Goal: Check status: Check status

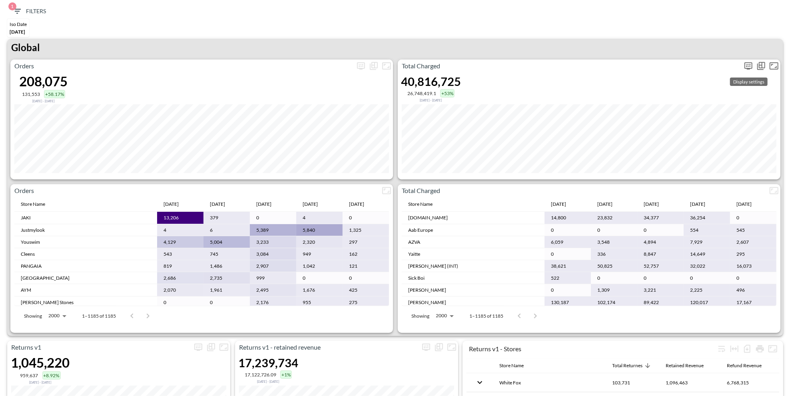
click at [750, 63] on icon "more" at bounding box center [749, 66] width 10 height 10
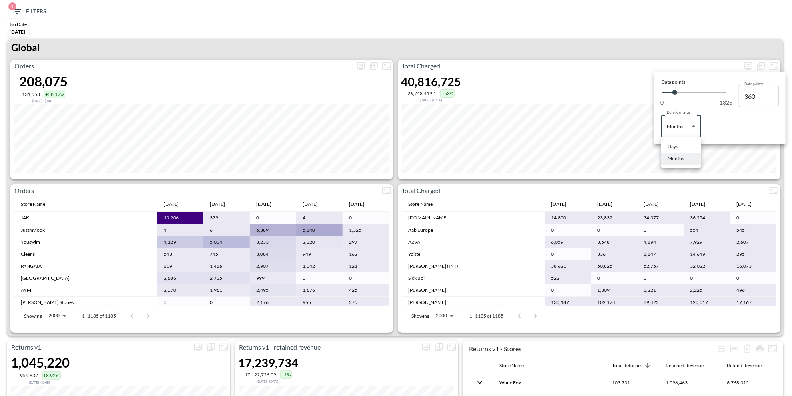
click at [679, 122] on body "BI.P.EYE, Interactive Analytics Dashboards 1 Filters Iso Date [DATE] Returns v2…" at bounding box center [396, 198] width 792 height 396
click at [677, 146] on div "Days" at bounding box center [673, 146] width 10 height 7
type input "Days"
click at [582, 42] on div at bounding box center [396, 198] width 792 height 396
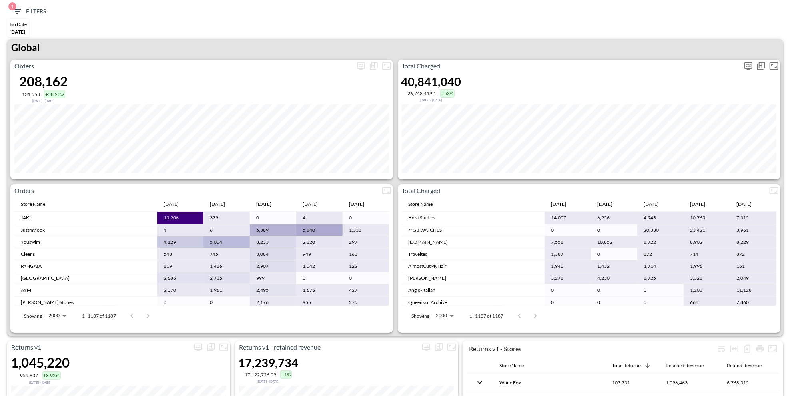
click at [743, 66] on button "more" at bounding box center [748, 66] width 13 height 13
click at [667, 126] on body "BI.P.EYE, Interactive Analytics Dashboards 1 Filters Iso Date May 01, 2025 Retu…" at bounding box center [396, 198] width 792 height 396
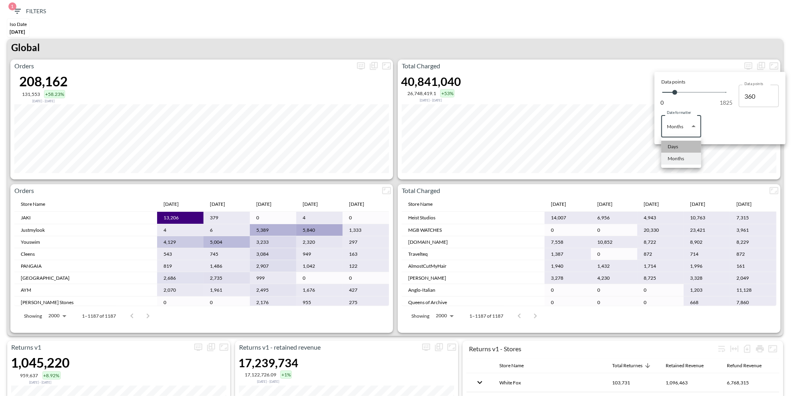
click at [668, 145] on div "Days" at bounding box center [673, 146] width 10 height 7
type input "Days"
click at [581, 44] on div at bounding box center [396, 198] width 792 height 396
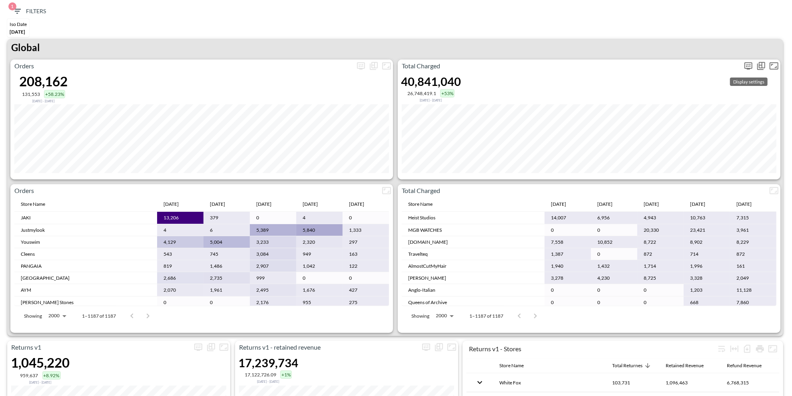
click at [750, 66] on icon "more" at bounding box center [748, 65] width 5 height 3
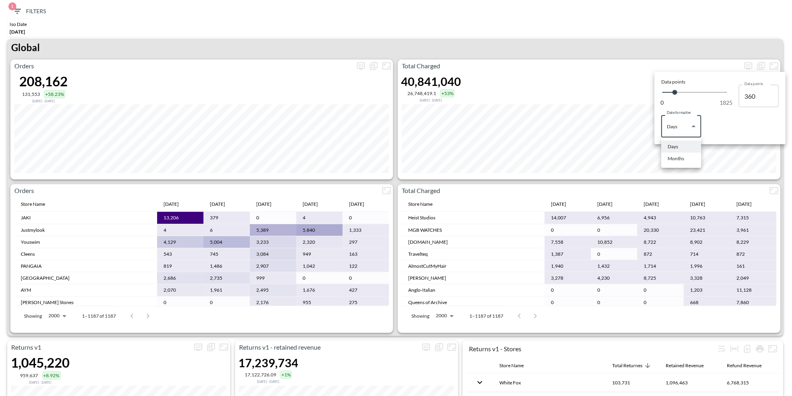
click at [680, 136] on body "BI.P.EYE, Interactive Analytics Dashboards 1 Filters Iso Date May 01, 2025 Retu…" at bounding box center [396, 198] width 792 height 396
click at [679, 155] on div "Months" at bounding box center [676, 158] width 16 height 7
type input "Months"
click at [588, 19] on div at bounding box center [396, 198] width 792 height 396
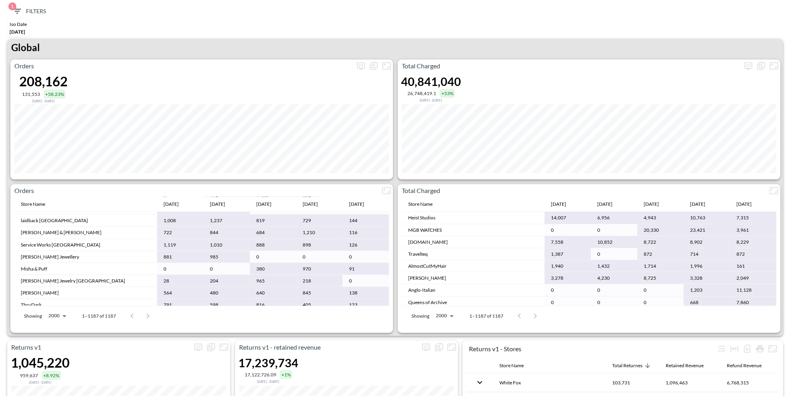
click at [25, 14] on span "1 Filters" at bounding box center [29, 11] width 34 height 10
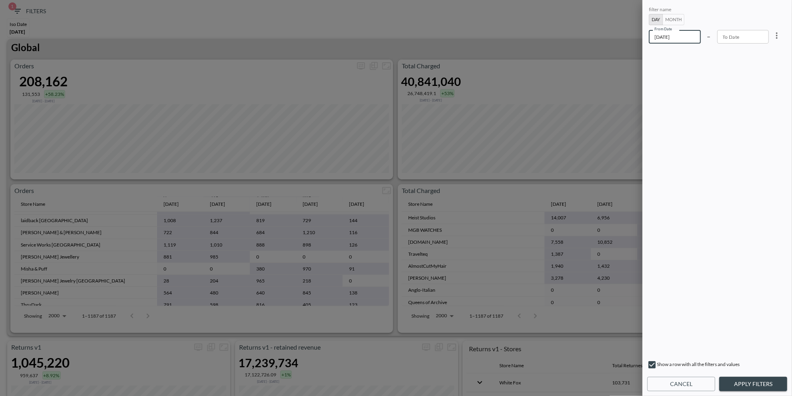
click at [692, 37] on input "2025-05-01" at bounding box center [675, 37] width 52 height 14
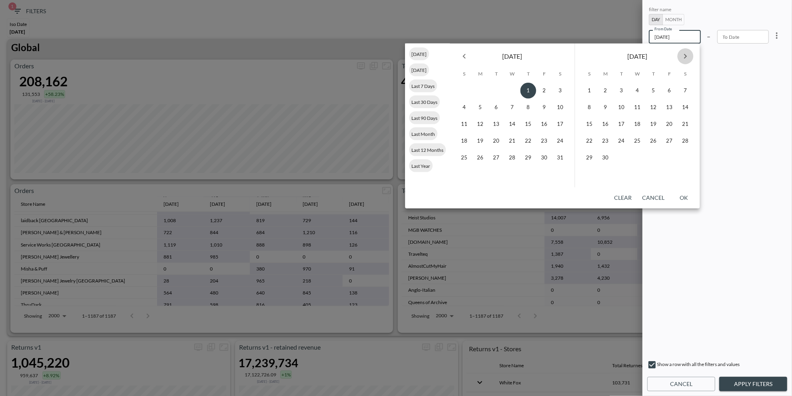
click at [686, 58] on icon "Next month" at bounding box center [686, 57] width 10 height 10
click at [604, 89] on button "1" at bounding box center [606, 91] width 16 height 16
type input "2025-09-01"
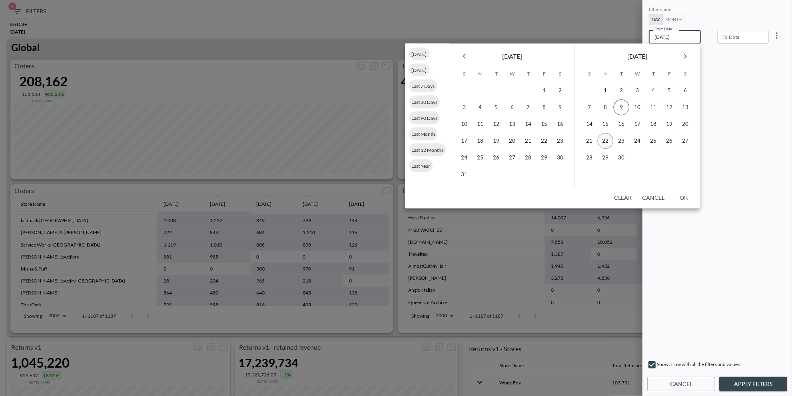
type input "YYYY-MM-DD"
click at [621, 156] on button "30" at bounding box center [622, 158] width 16 height 16
type input "2025-09-30"
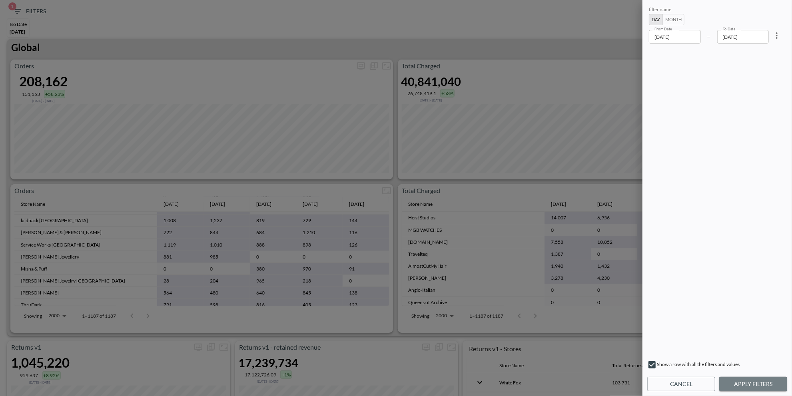
click at [756, 378] on button "Apply Filters" at bounding box center [753, 384] width 68 height 15
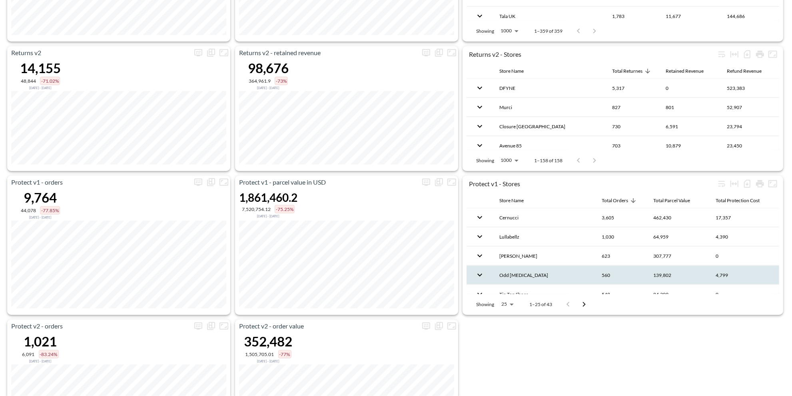
scroll to position [16, 0]
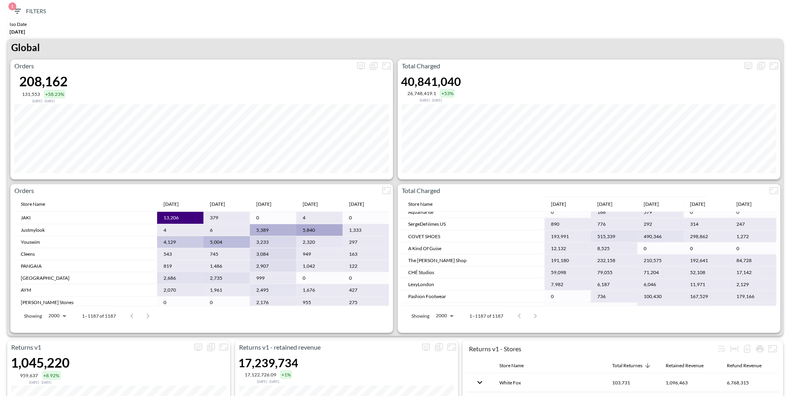
click at [13, 31] on span "[DATE]" at bounding box center [18, 32] width 16 height 6
click at [39, 7] on span "1 Filters" at bounding box center [29, 11] width 34 height 10
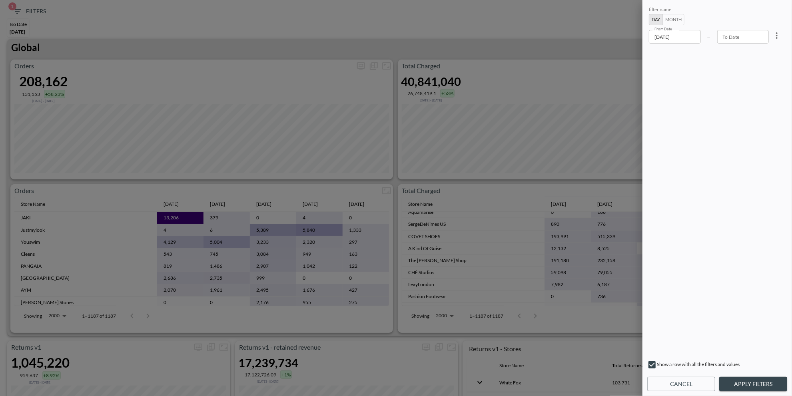
click at [677, 34] on input "2025-05-01" at bounding box center [675, 37] width 52 height 14
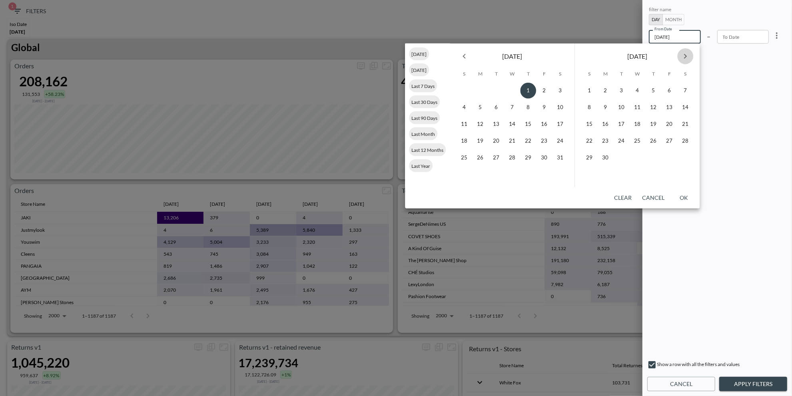
click at [691, 60] on button "Next month" at bounding box center [685, 56] width 16 height 16
click at [605, 91] on button "1" at bounding box center [606, 91] width 16 height 16
type input "2025-09-01"
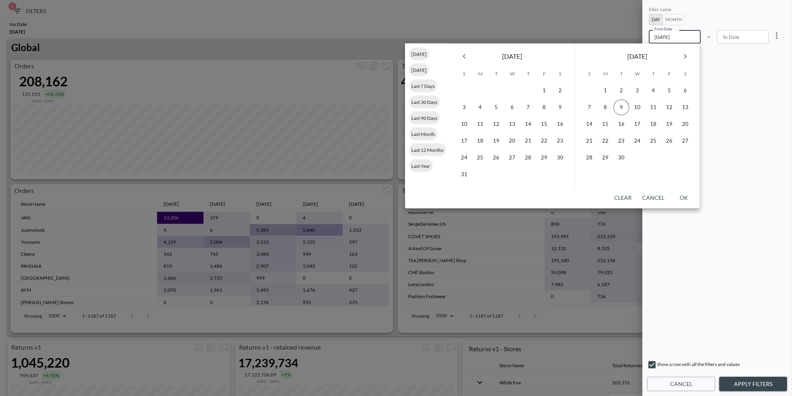
type input "YYYY-MM-DD"
click at [653, 90] on button "4" at bounding box center [654, 91] width 16 height 16
type input "2025-09-04"
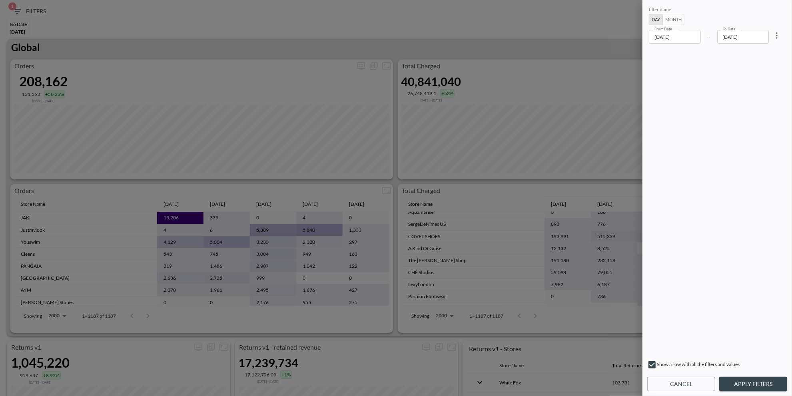
click at [745, 387] on button "Apply Filters" at bounding box center [753, 384] width 68 height 15
